Goal: Information Seeking & Learning: Learn about a topic

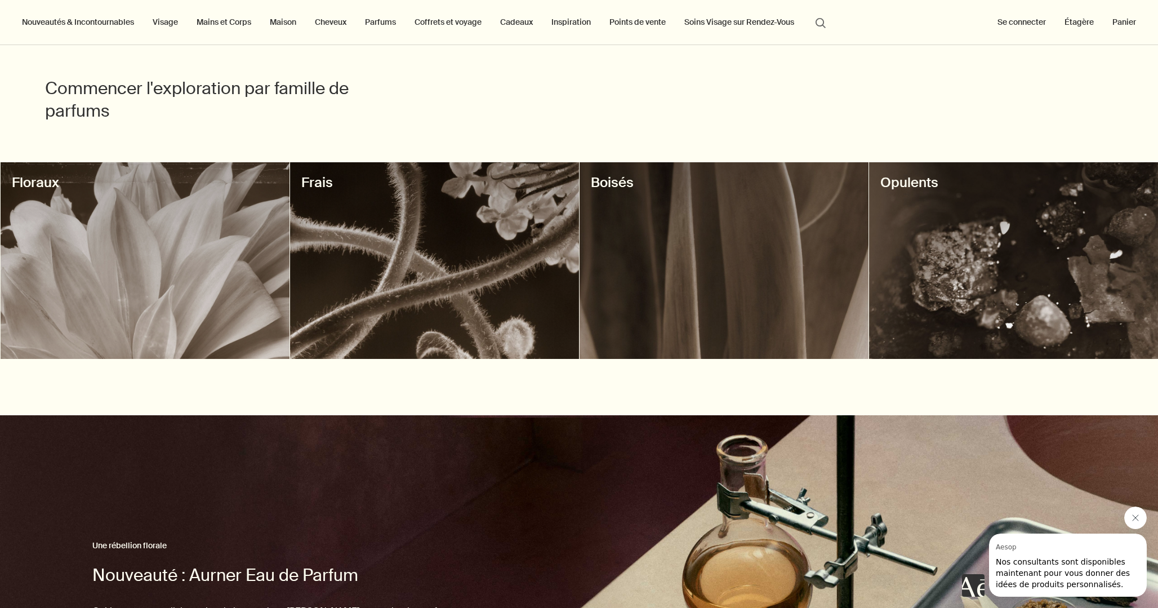
scroll to position [326, 0]
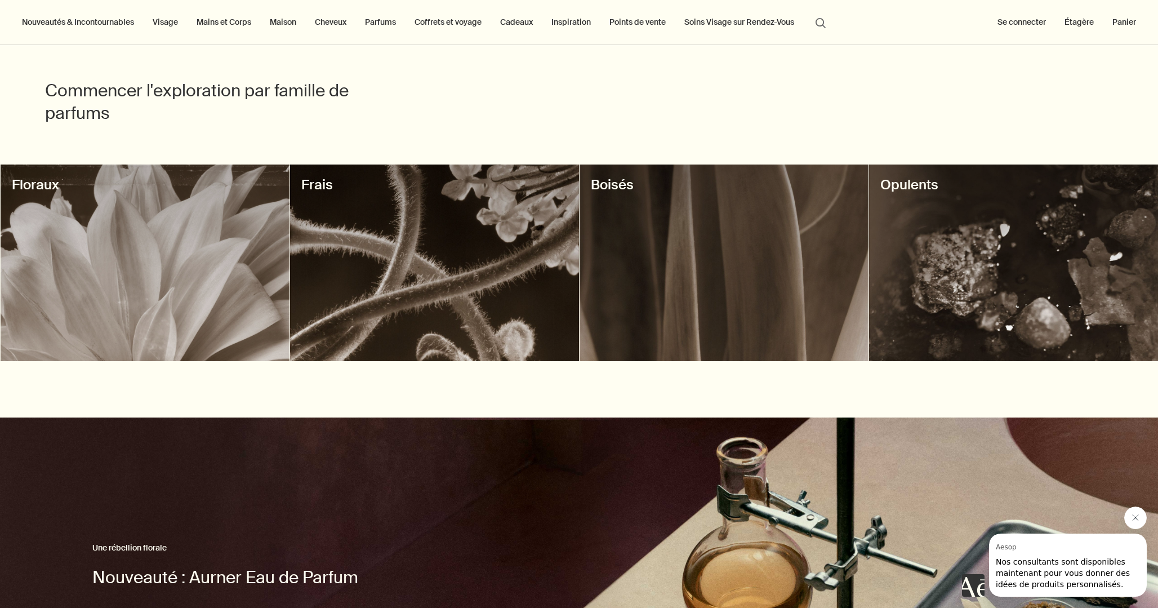
click at [806, 267] on div at bounding box center [723, 262] width 289 height 197
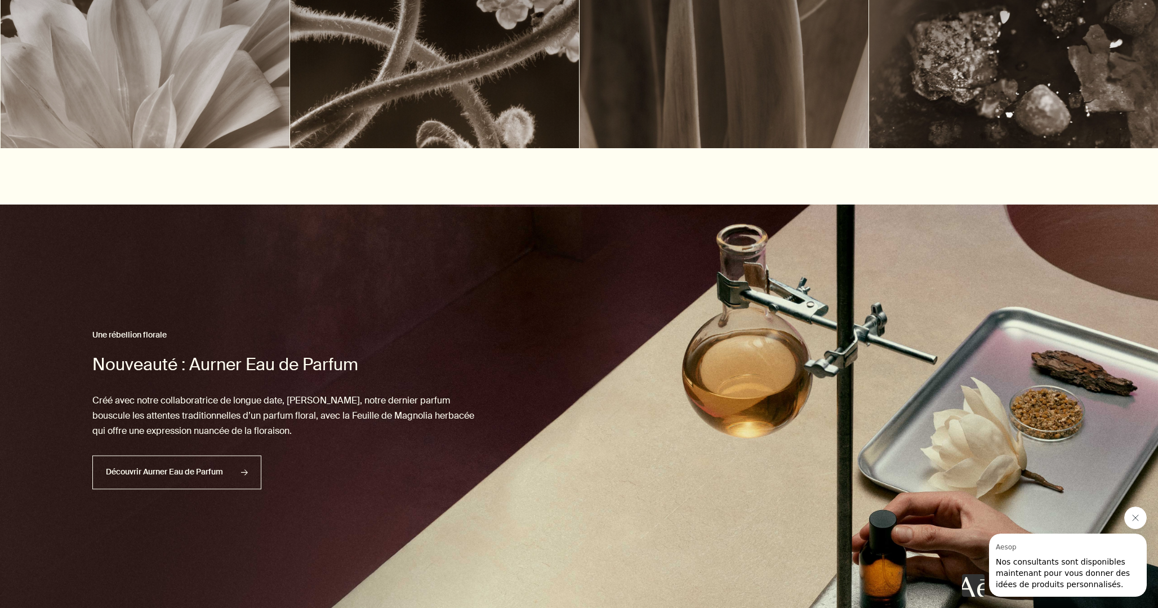
scroll to position [588, 0]
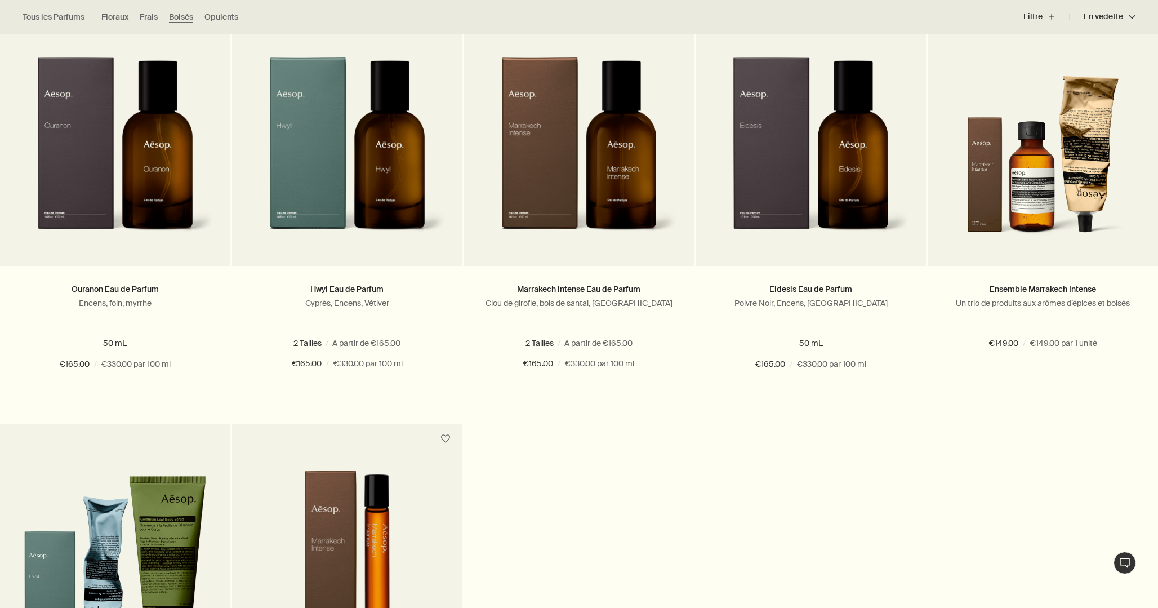
scroll to position [262, 0]
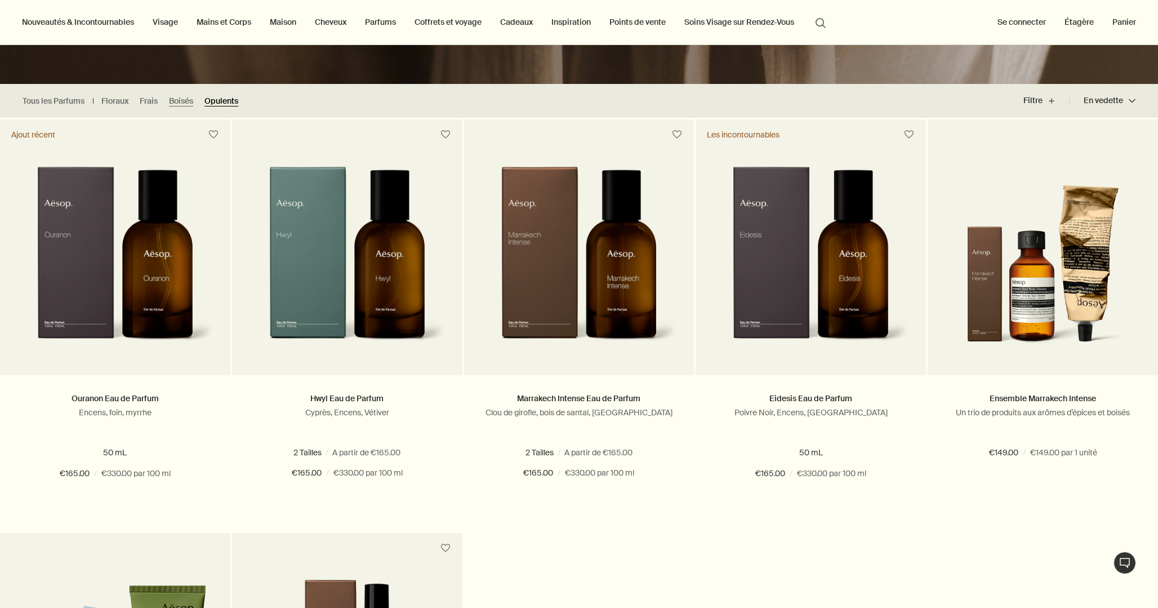
click at [219, 101] on link "Opulents" at bounding box center [221, 101] width 34 height 11
